Goal: Navigation & Orientation: Find specific page/section

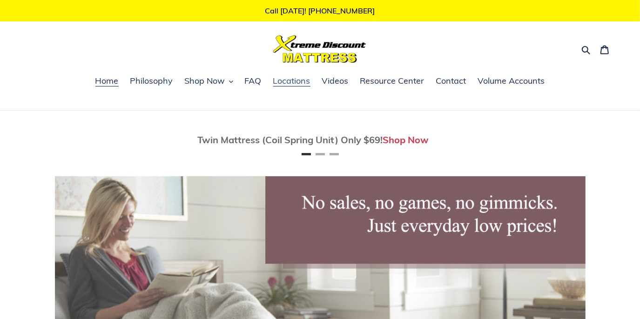
click at [285, 82] on span "Locations" at bounding box center [291, 80] width 37 height 11
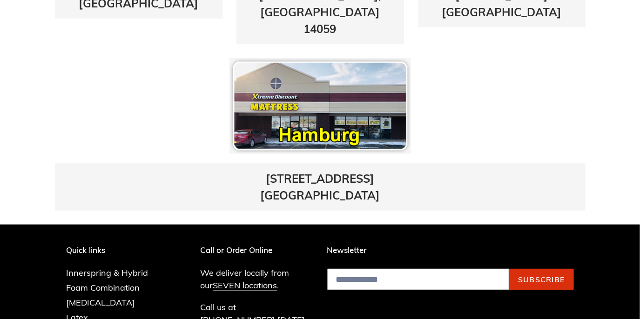
scroll to position [634, 0]
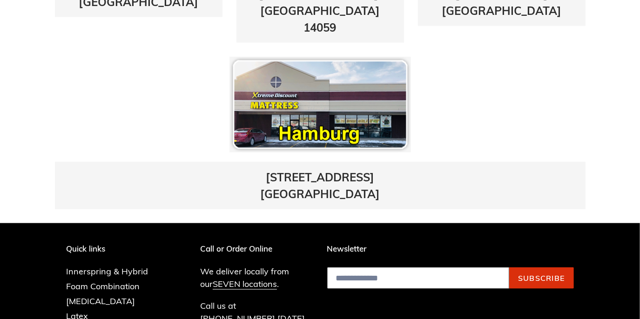
click at [311, 92] on img at bounding box center [320, 105] width 182 height 96
click at [306, 170] on link "[STREET_ADDRESS]" at bounding box center [320, 185] width 120 height 31
